Goal: Find specific page/section: Find specific page/section

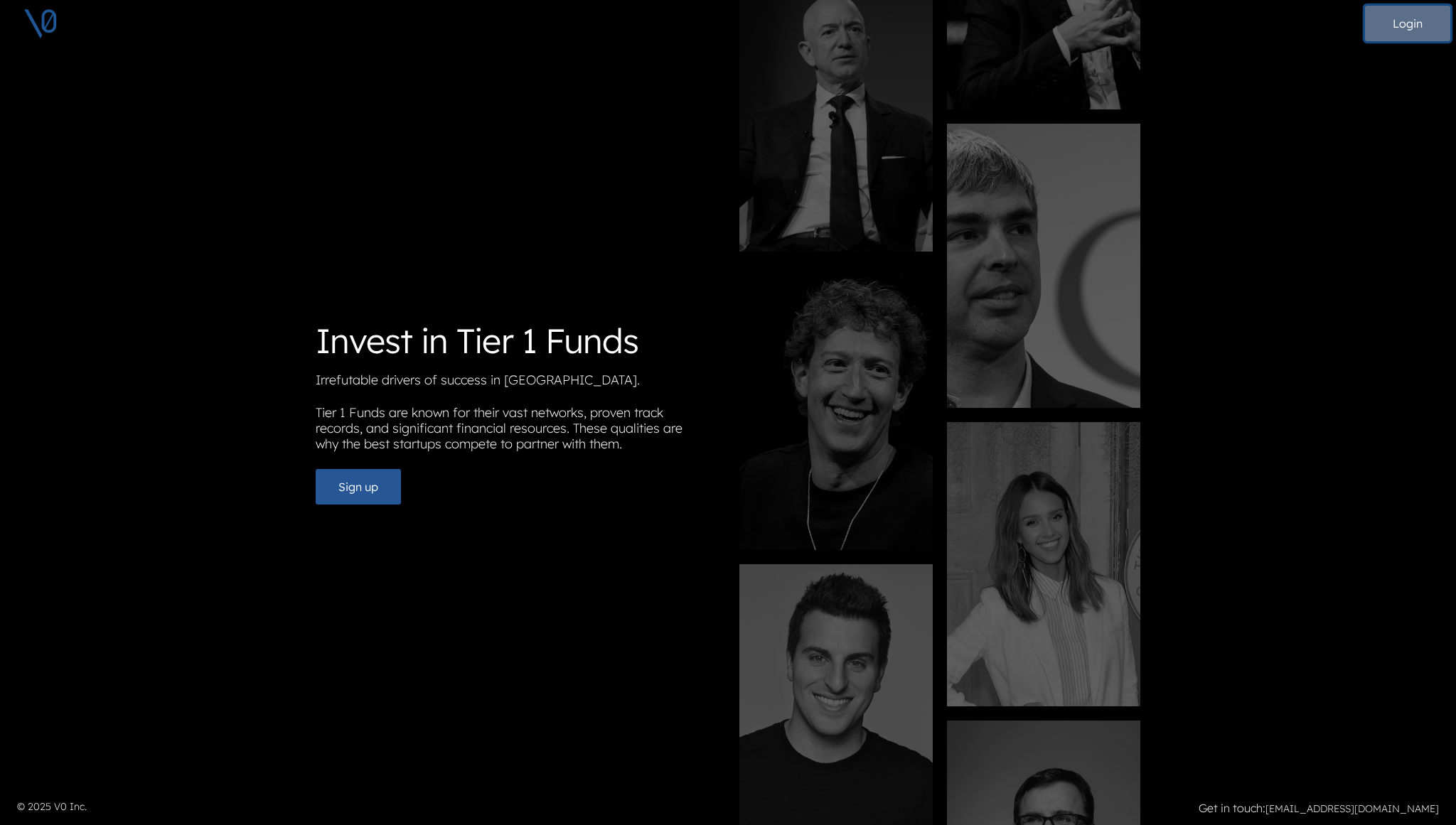
click at [1410, 28] on button "Login" at bounding box center [1407, 23] width 85 height 35
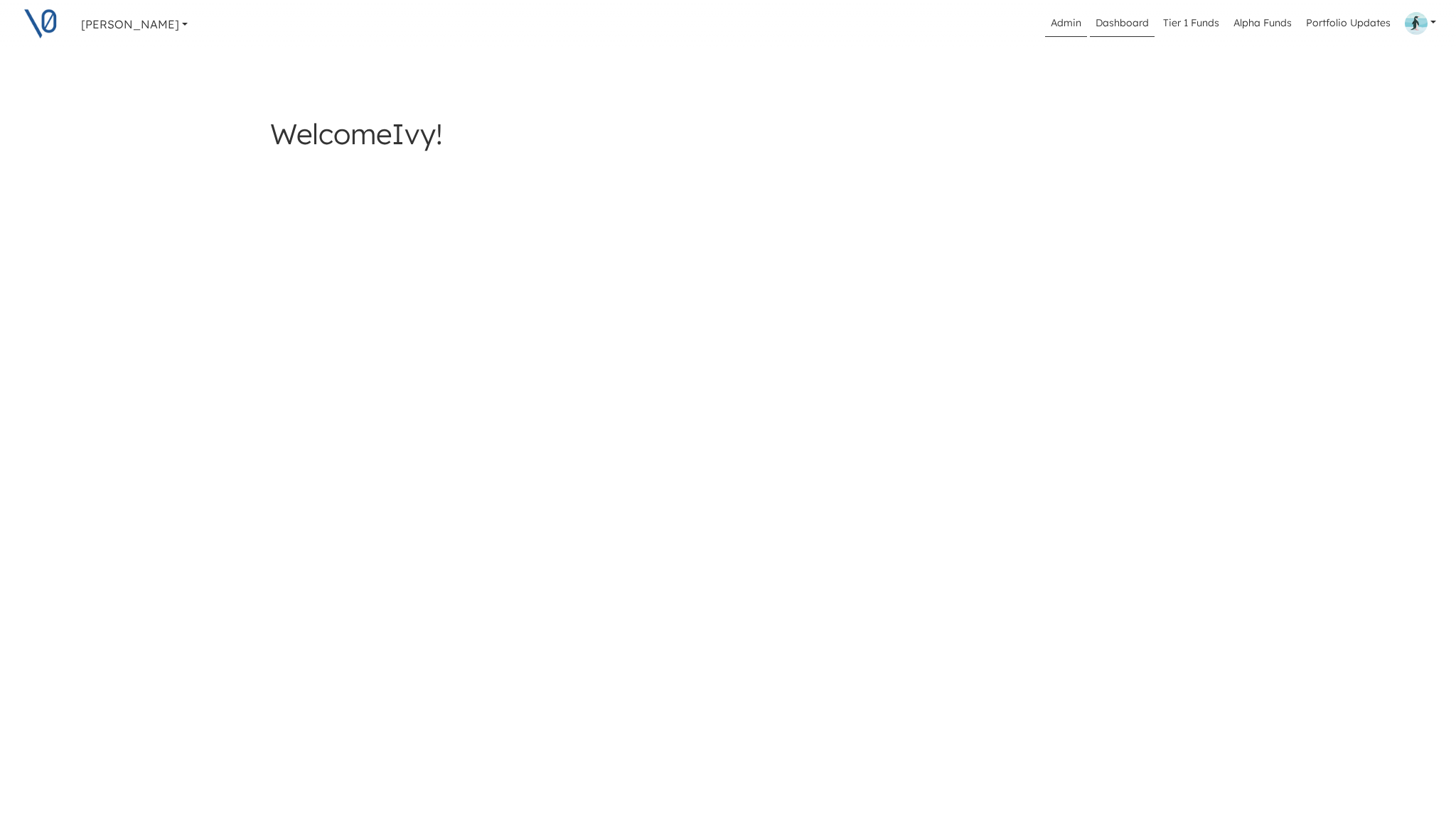
click at [1069, 23] on link "Admin" at bounding box center [1066, 23] width 42 height 27
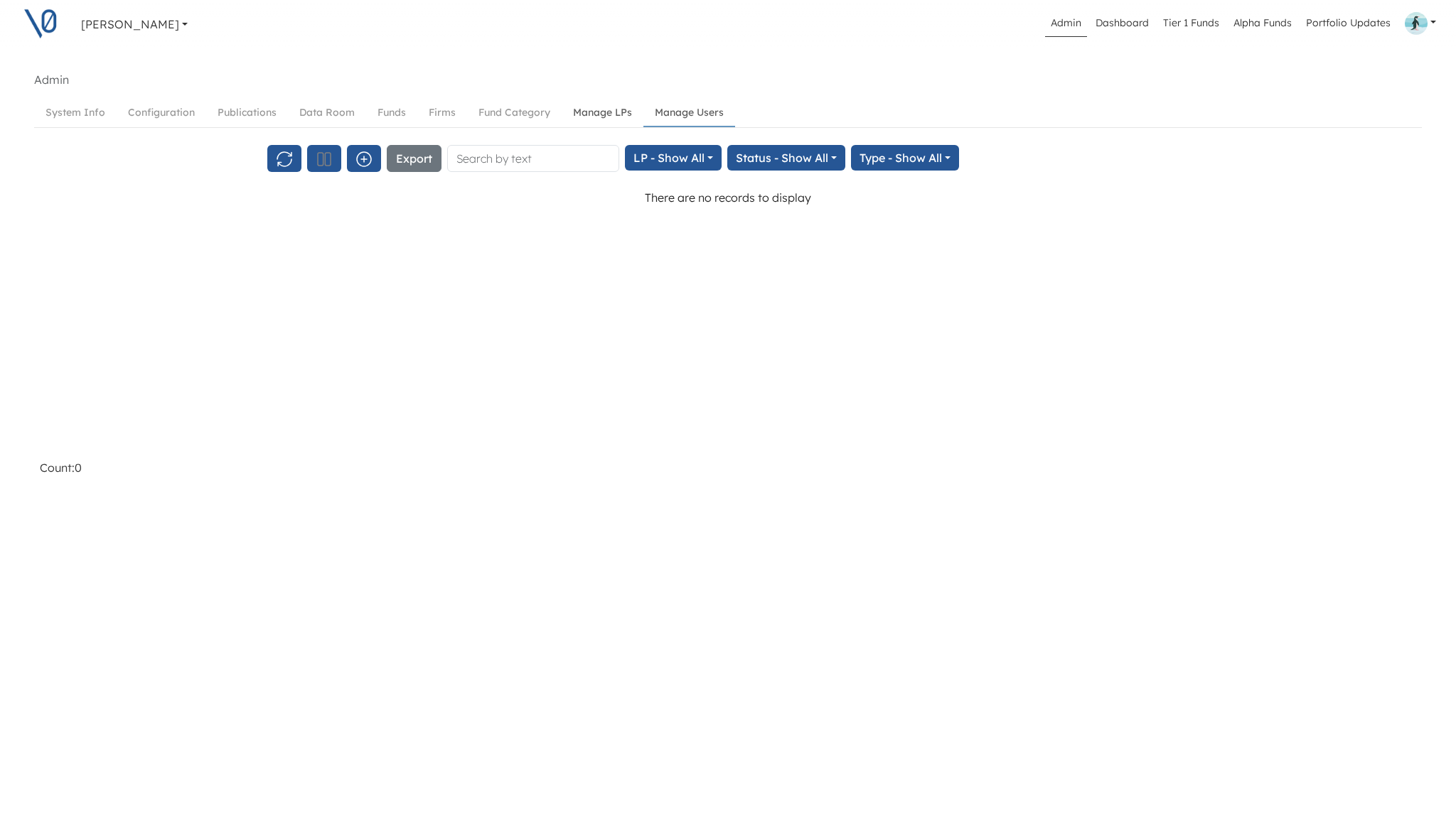
click at [609, 113] on link "Manage LPs" at bounding box center [602, 112] width 82 height 26
